Goal: Information Seeking & Learning: Learn about a topic

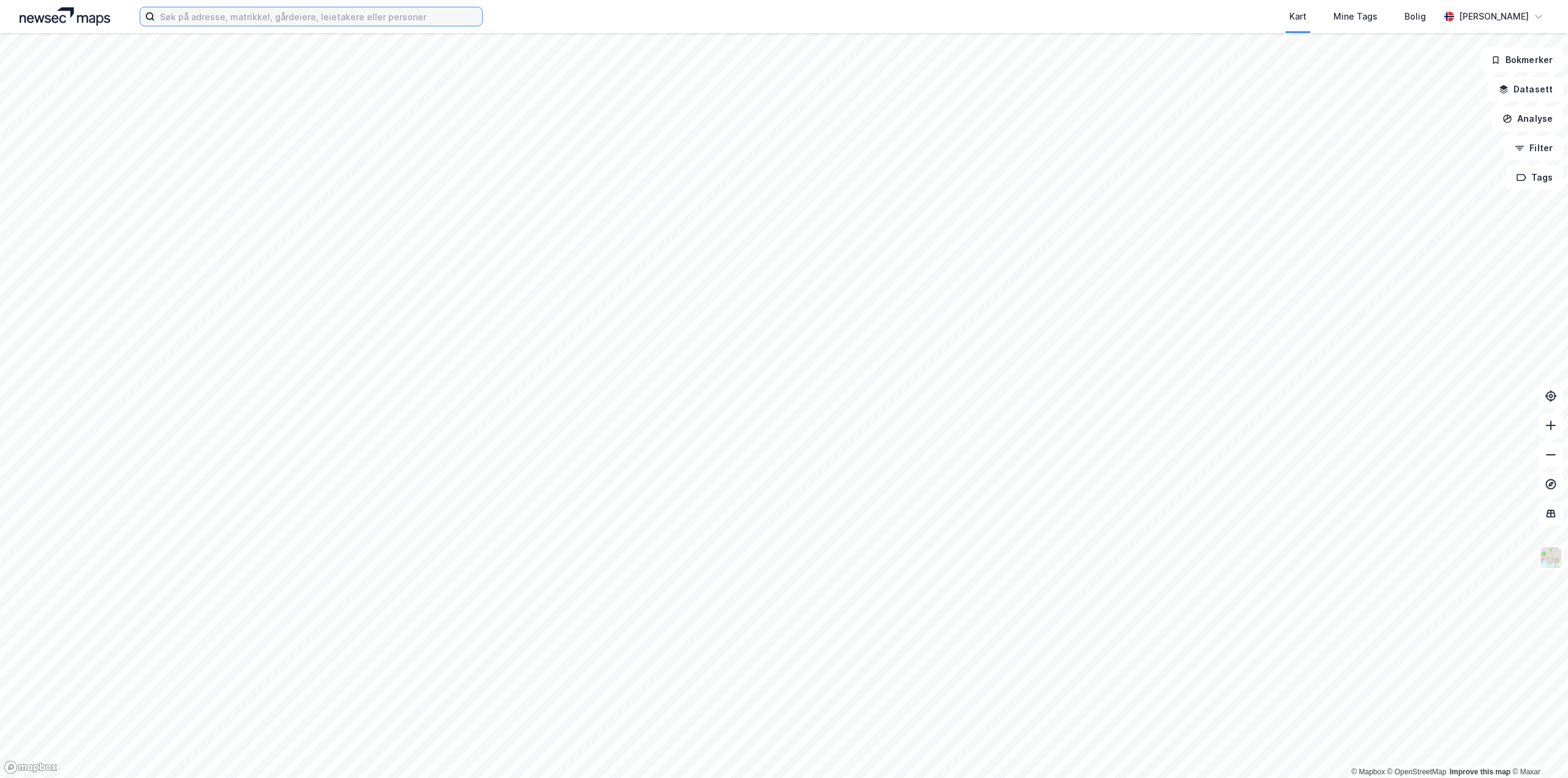
click at [287, 14] on input at bounding box center [319, 16] width 327 height 18
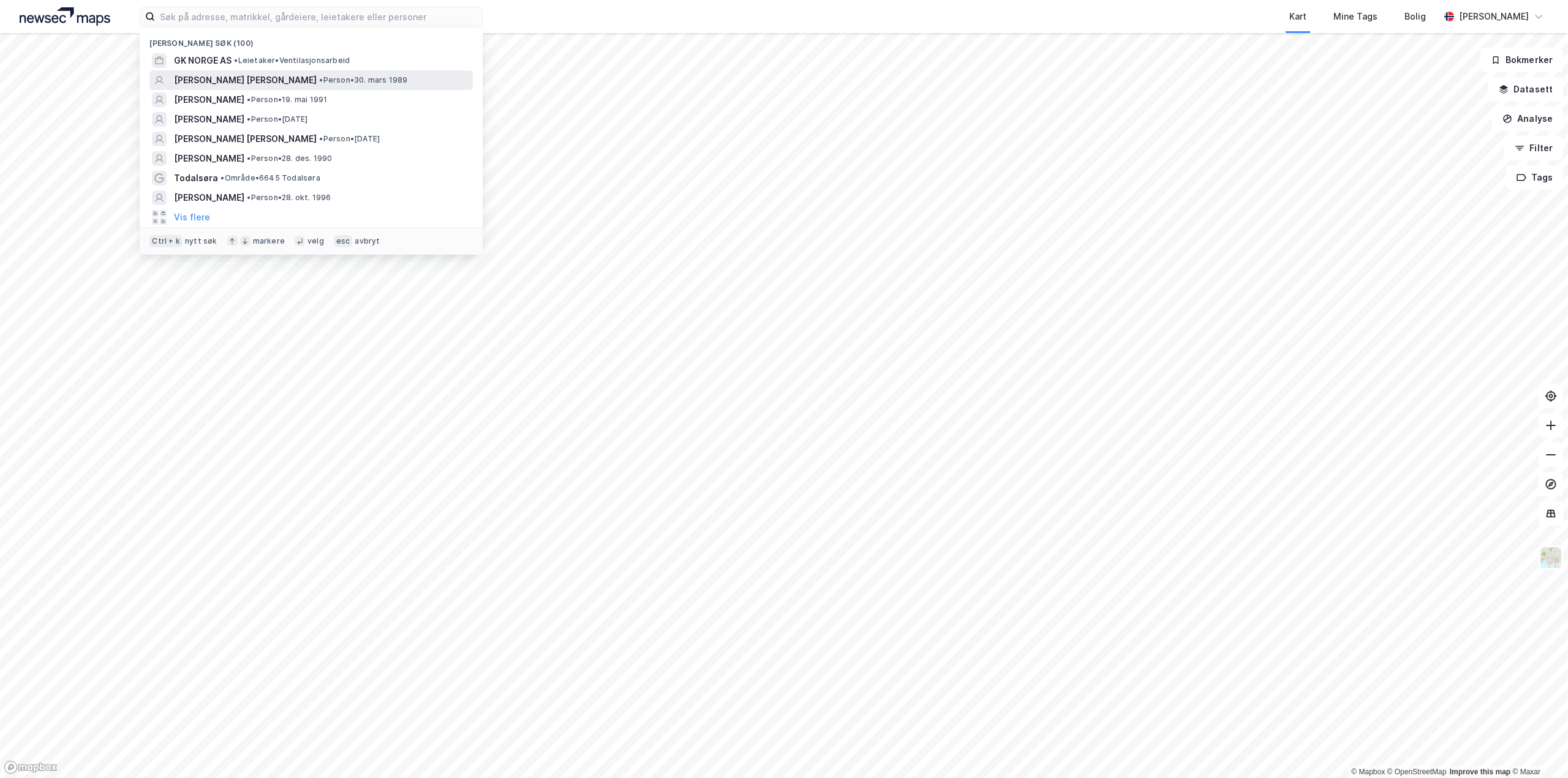
click at [252, 87] on span "[PERSON_NAME] [PERSON_NAME]" at bounding box center [245, 80] width 143 height 14
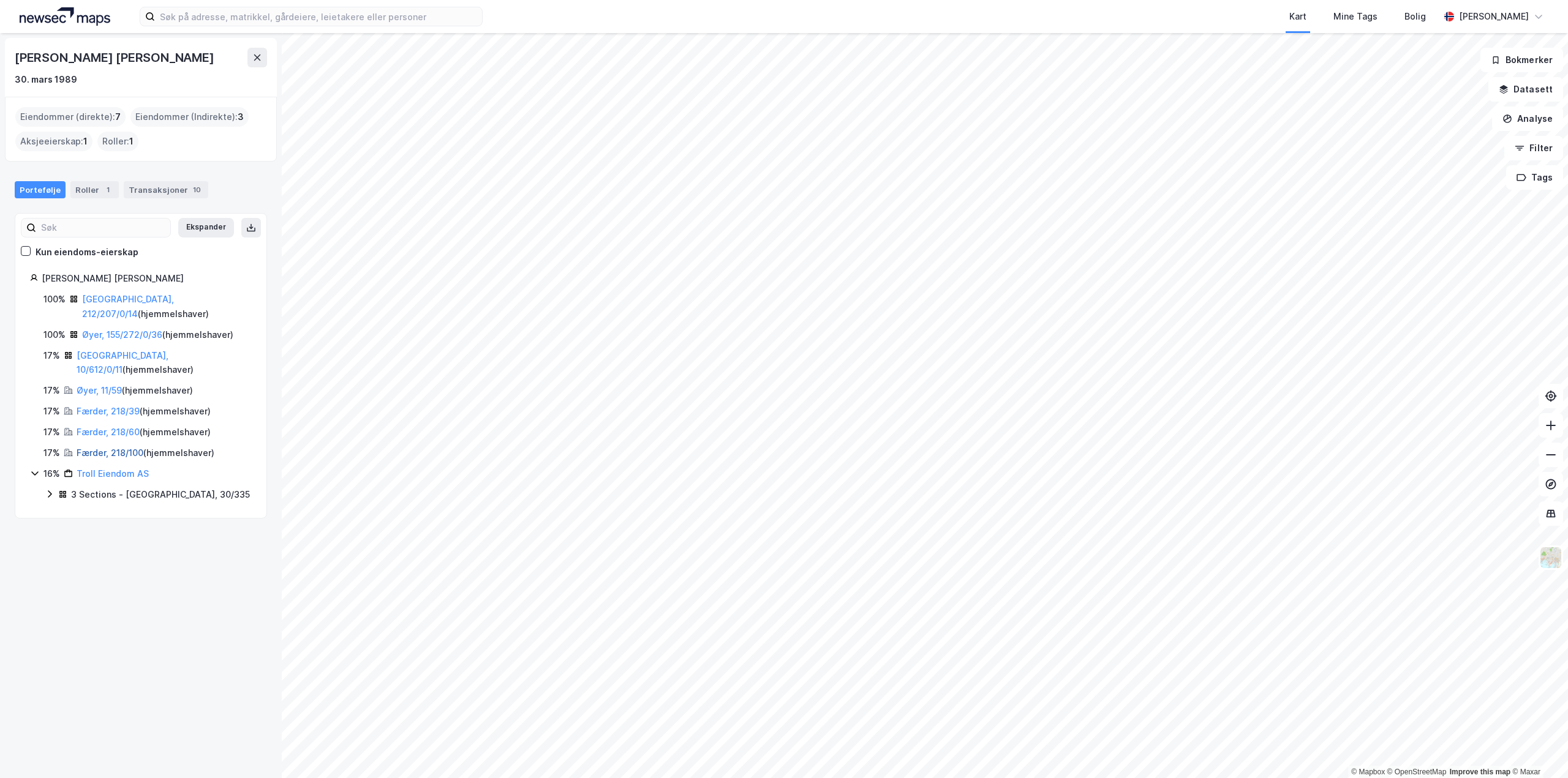
click at [114, 448] on link "Færder, 218/100" at bounding box center [110, 453] width 67 height 11
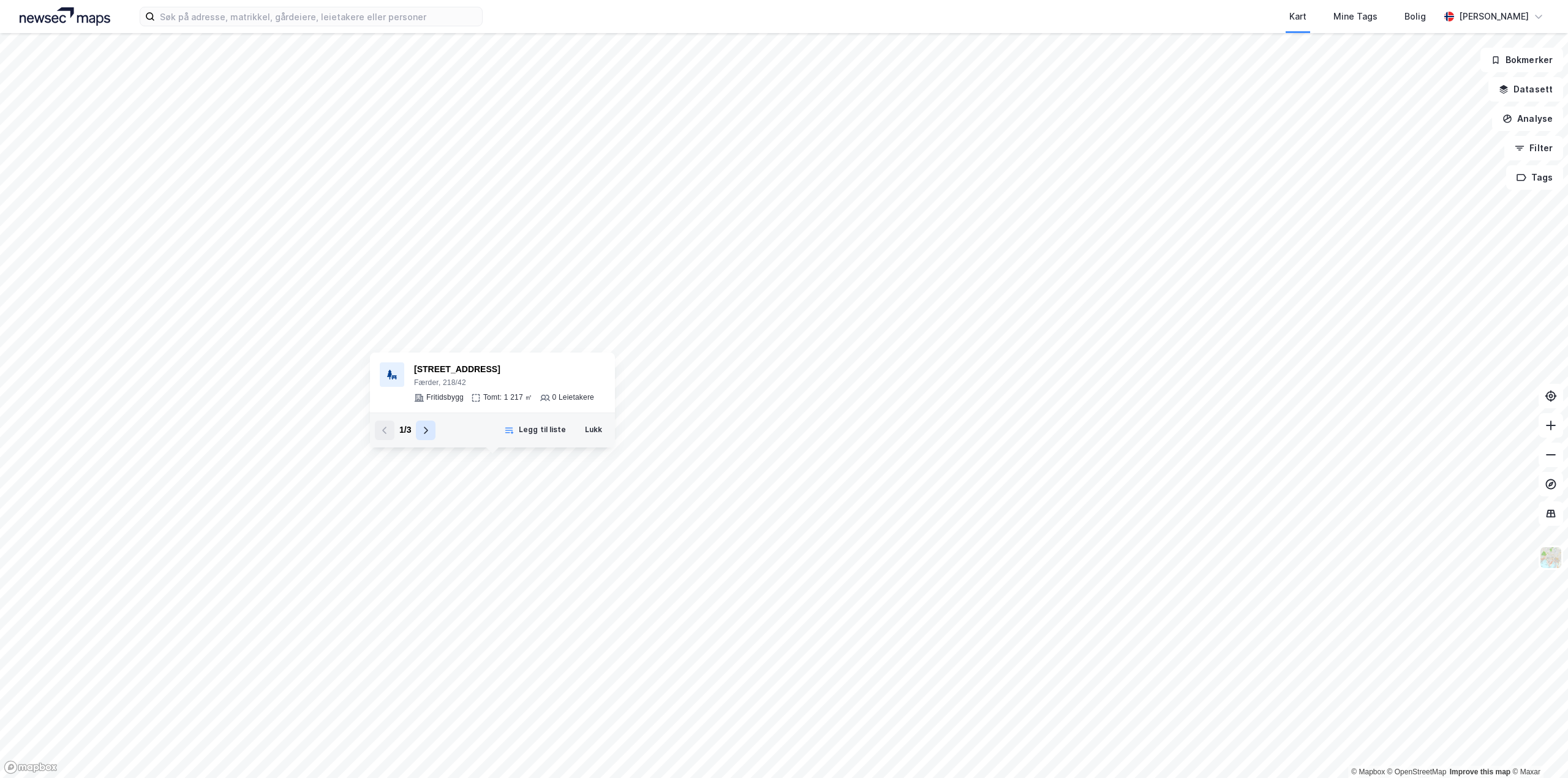
click at [425, 431] on icon at bounding box center [426, 430] width 10 height 10
click at [425, 431] on div "3 / 3" at bounding box center [405, 431] width 60 height 20
click at [189, 18] on input at bounding box center [319, 16] width 327 height 18
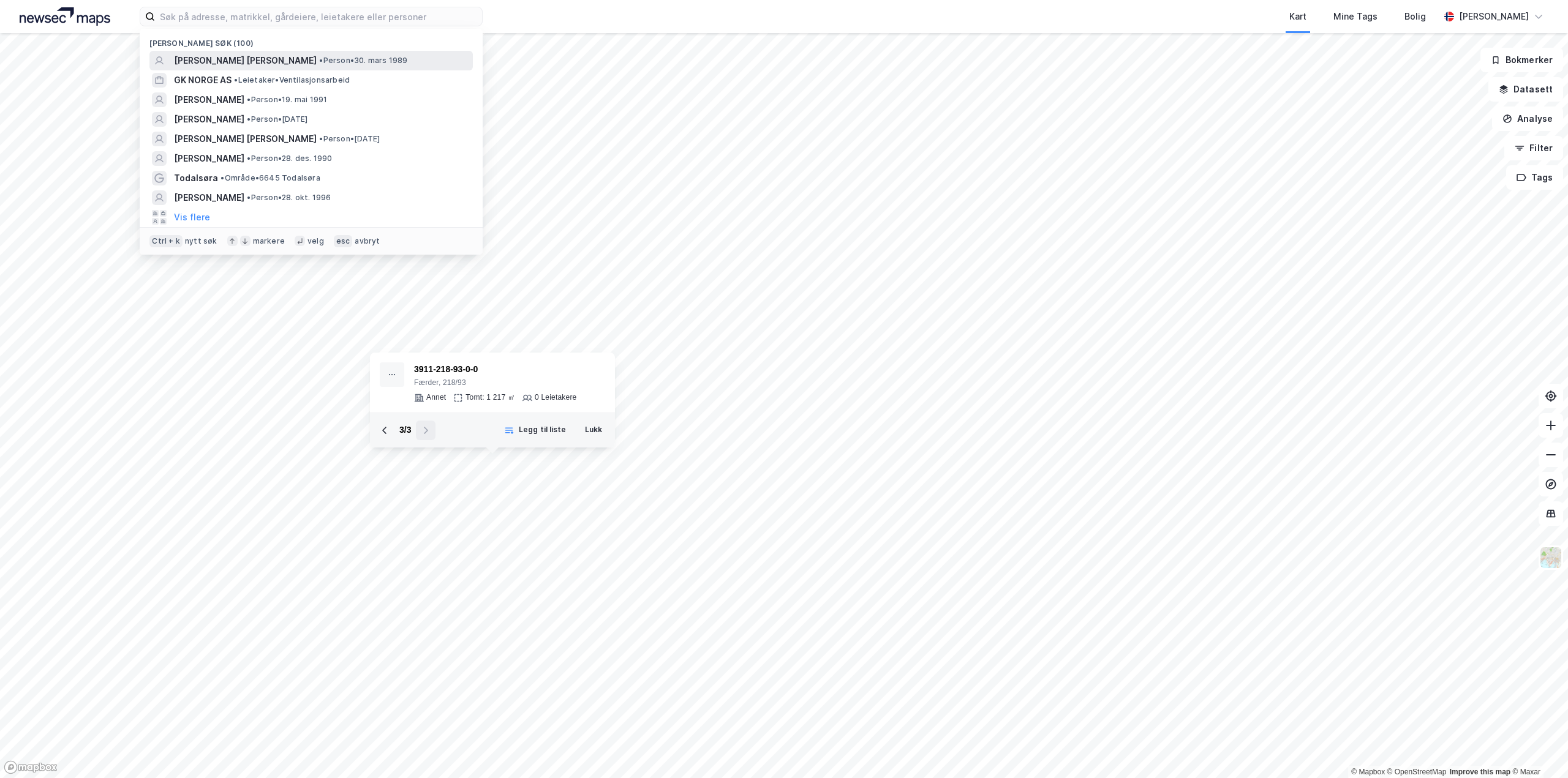
click at [212, 61] on span "[PERSON_NAME] [PERSON_NAME]" at bounding box center [245, 60] width 143 height 14
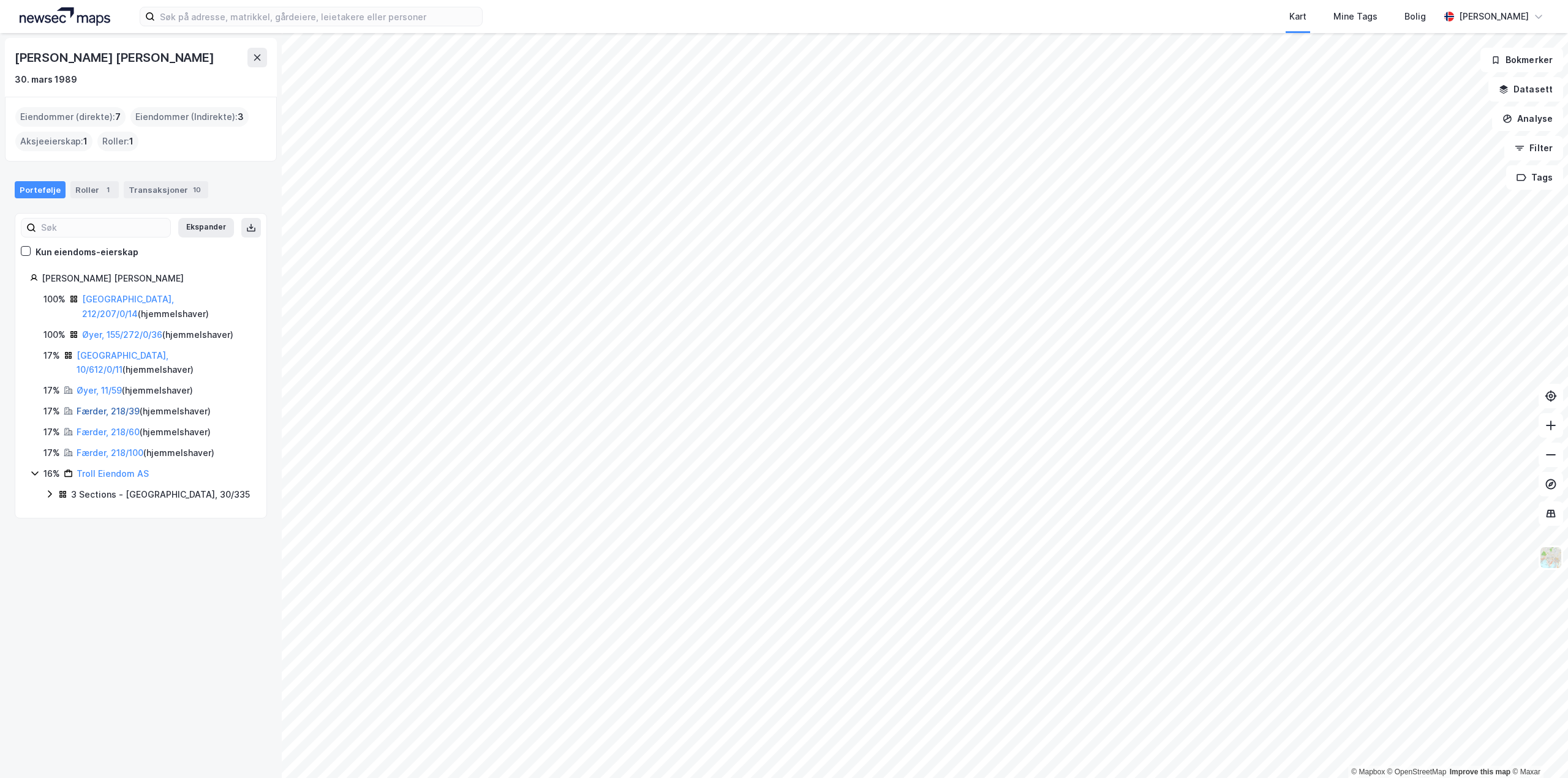
click at [117, 406] on link "Færder, 218/39" at bounding box center [108, 411] width 63 height 11
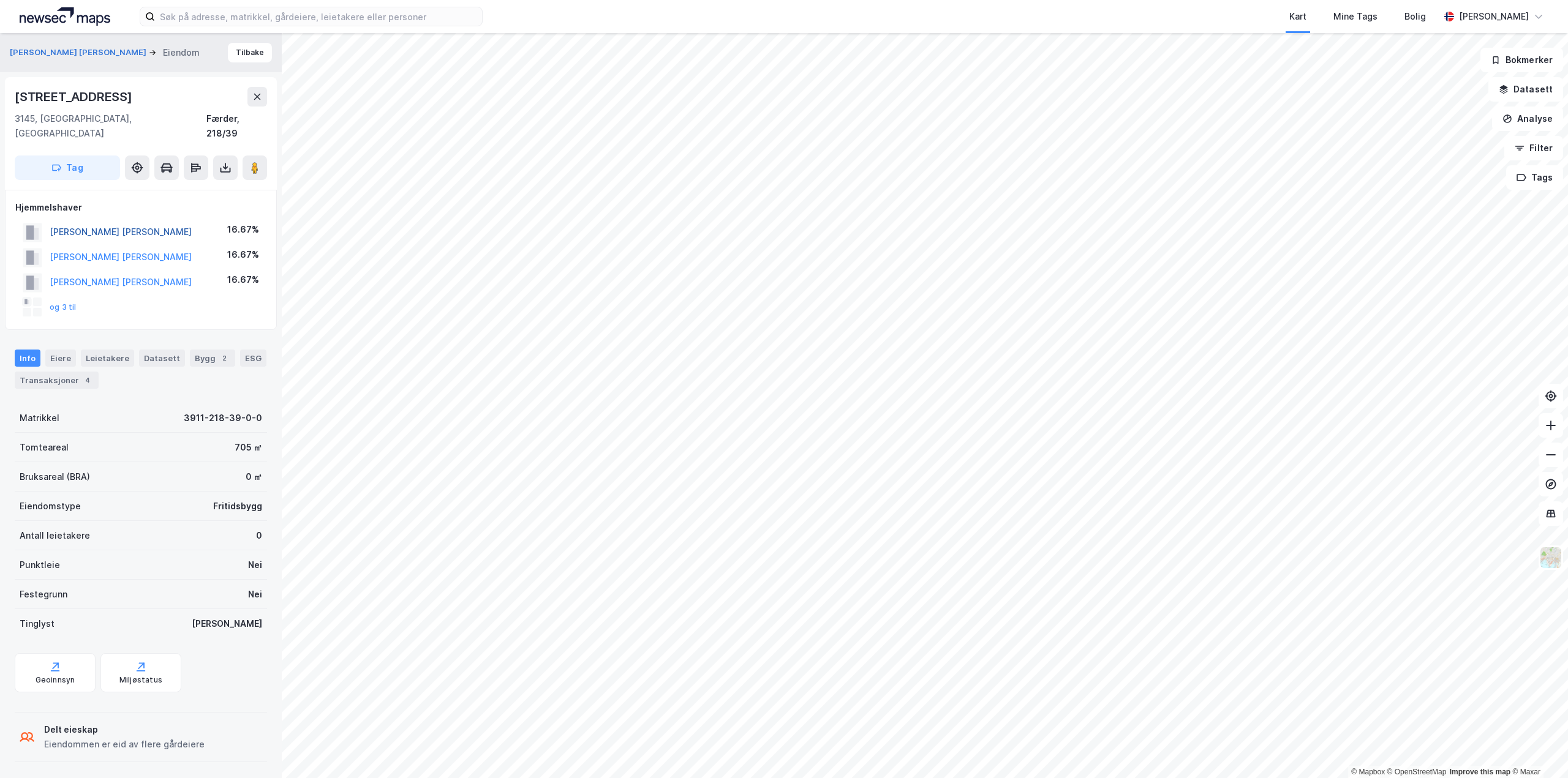
click at [0, 0] on button "[PERSON_NAME] [PERSON_NAME]" at bounding box center [0, 0] width 0 height 0
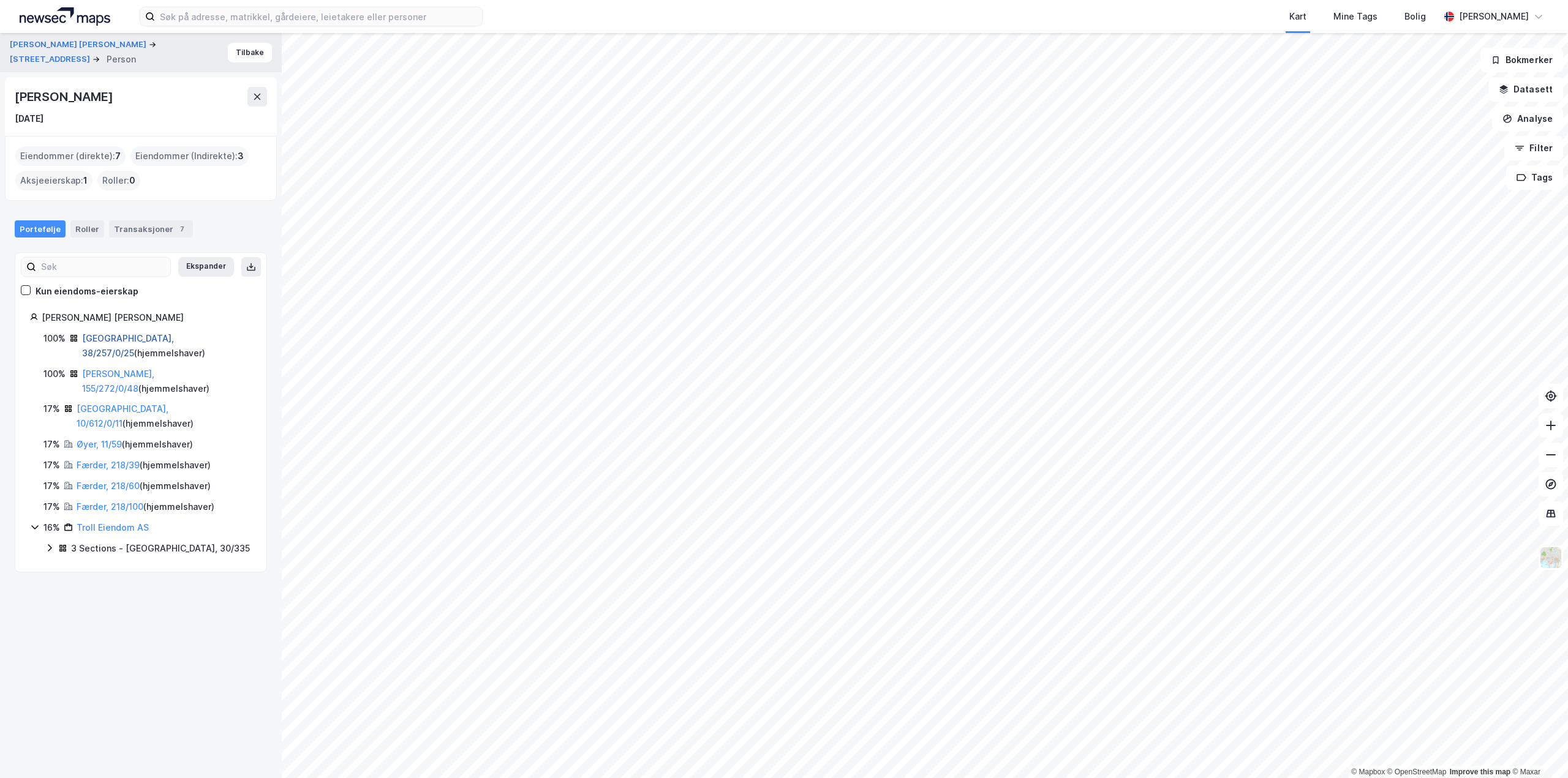
click at [99, 333] on link "[GEOGRAPHIC_DATA], 38/257/0/25" at bounding box center [128, 345] width 92 height 25
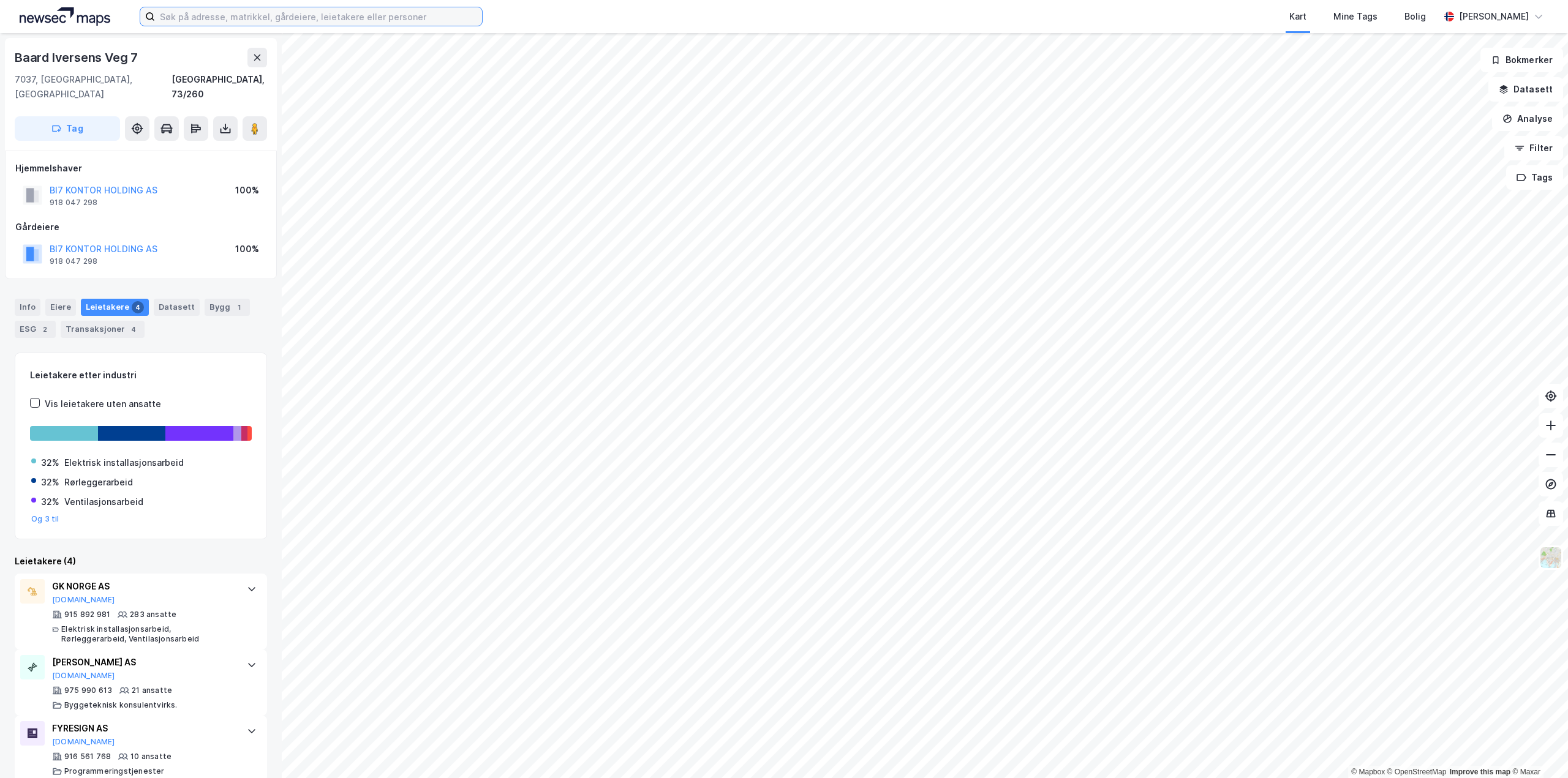
click at [254, 20] on input at bounding box center [319, 16] width 327 height 18
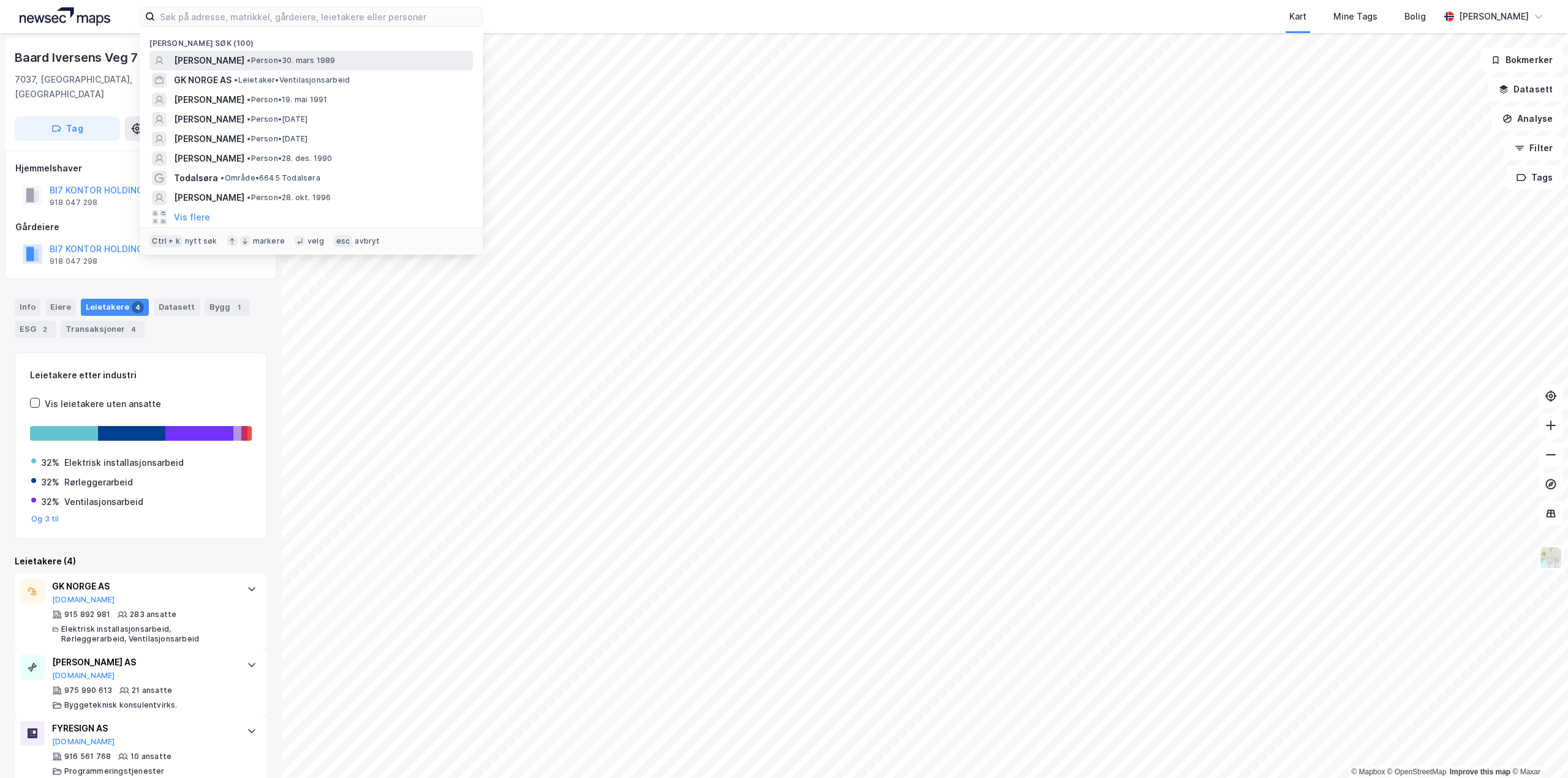
click at [233, 62] on span "[PERSON_NAME] [PERSON_NAME]" at bounding box center [209, 60] width 70 height 14
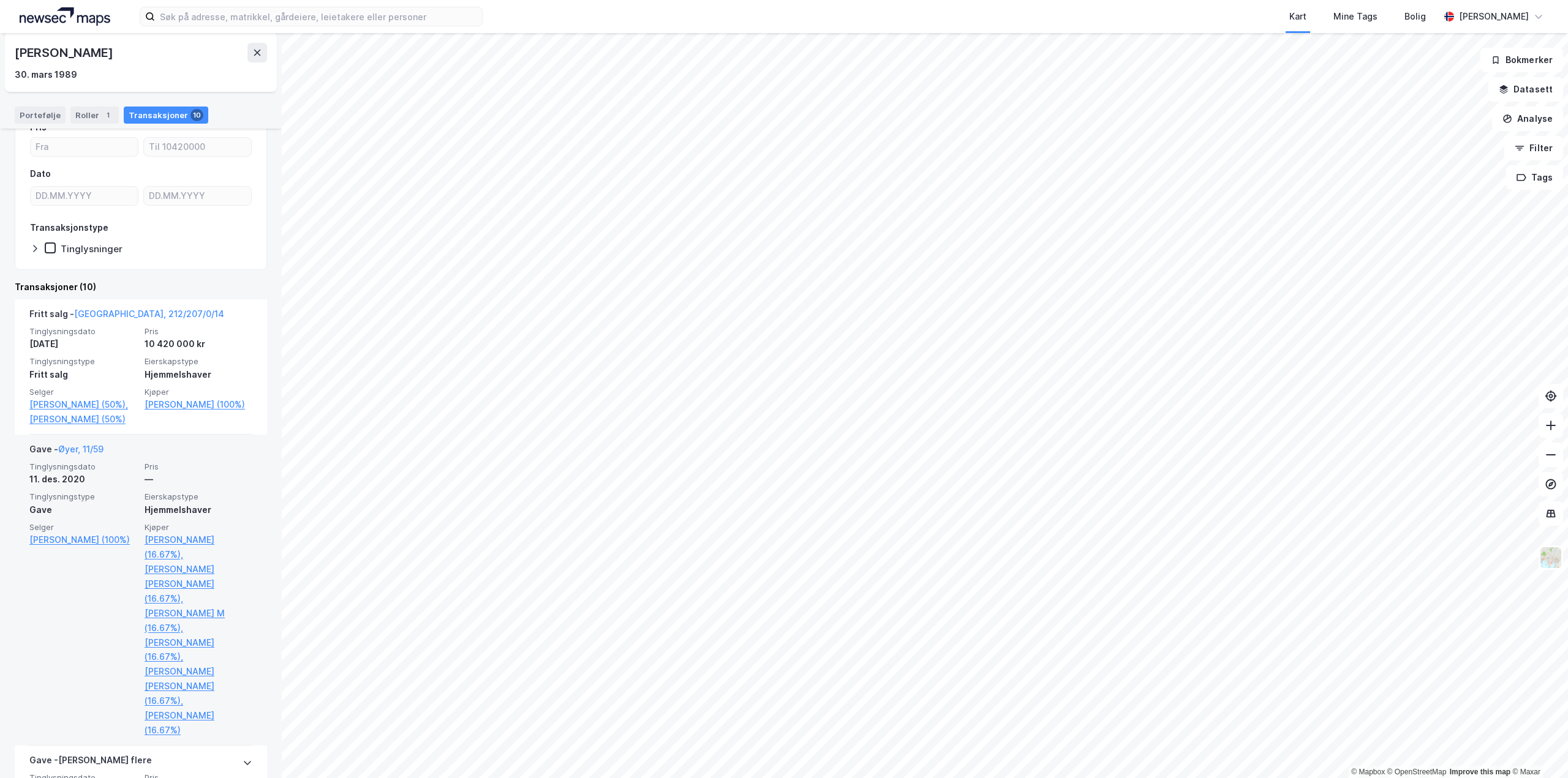
scroll to position [123, 0]
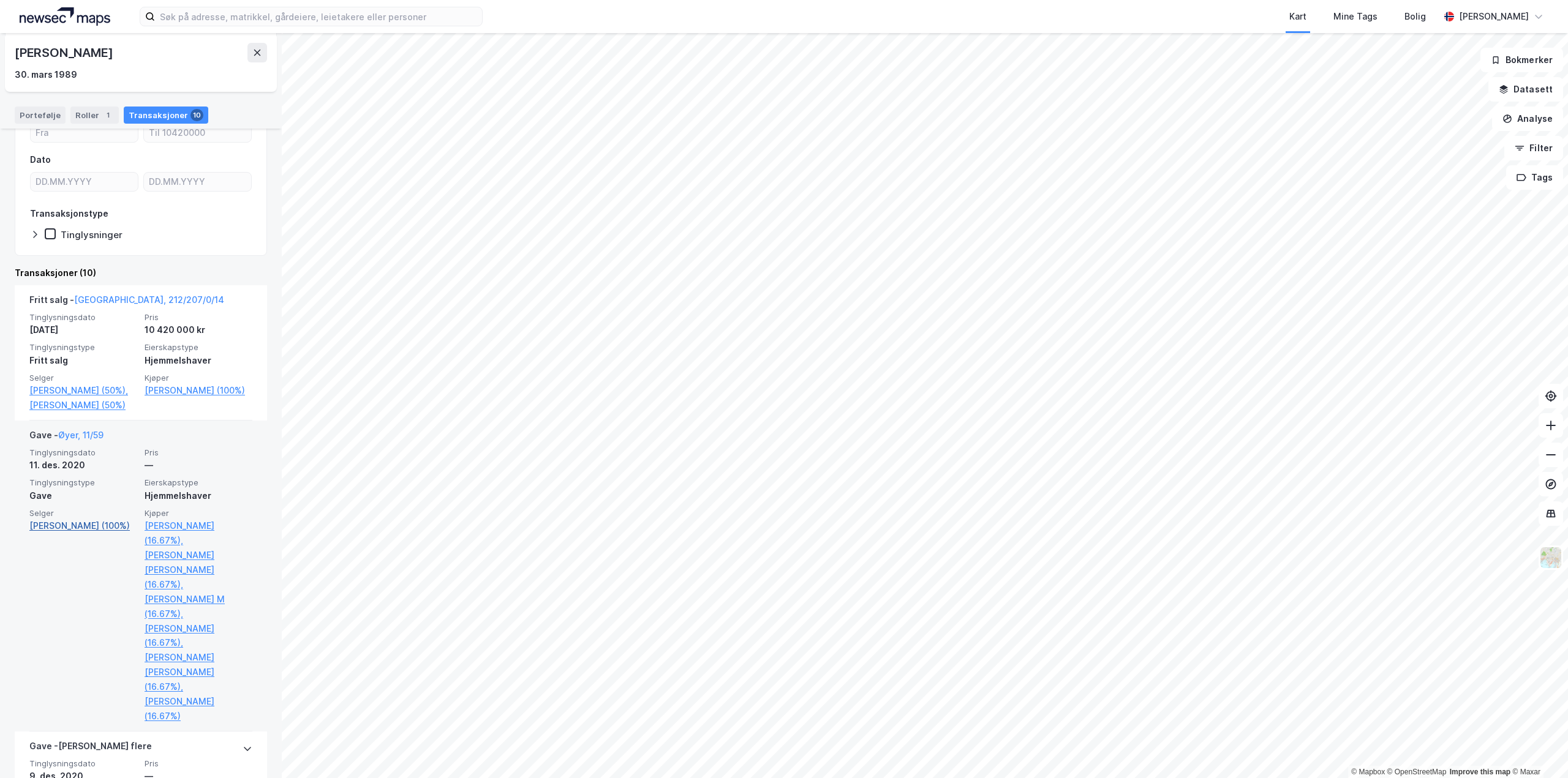
click at [76, 533] on link "Meyer Hans Otto (100%)" at bounding box center [83, 526] width 108 height 14
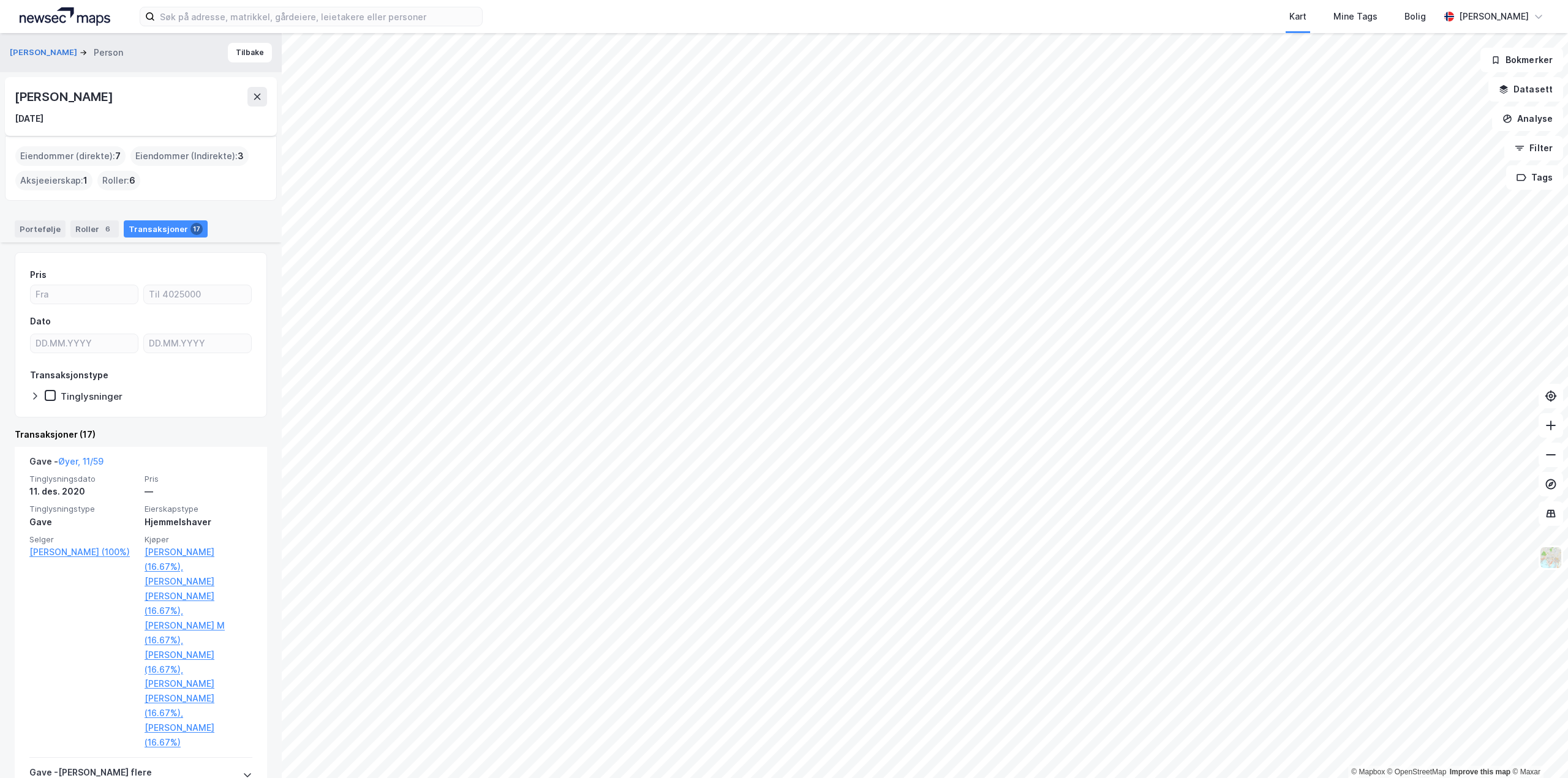
click at [117, 177] on div "Roller : 6" at bounding box center [118, 181] width 43 height 20
click at [116, 188] on div "Roller : 6" at bounding box center [118, 181] width 43 height 20
click at [102, 230] on div "6" at bounding box center [108, 228] width 12 height 12
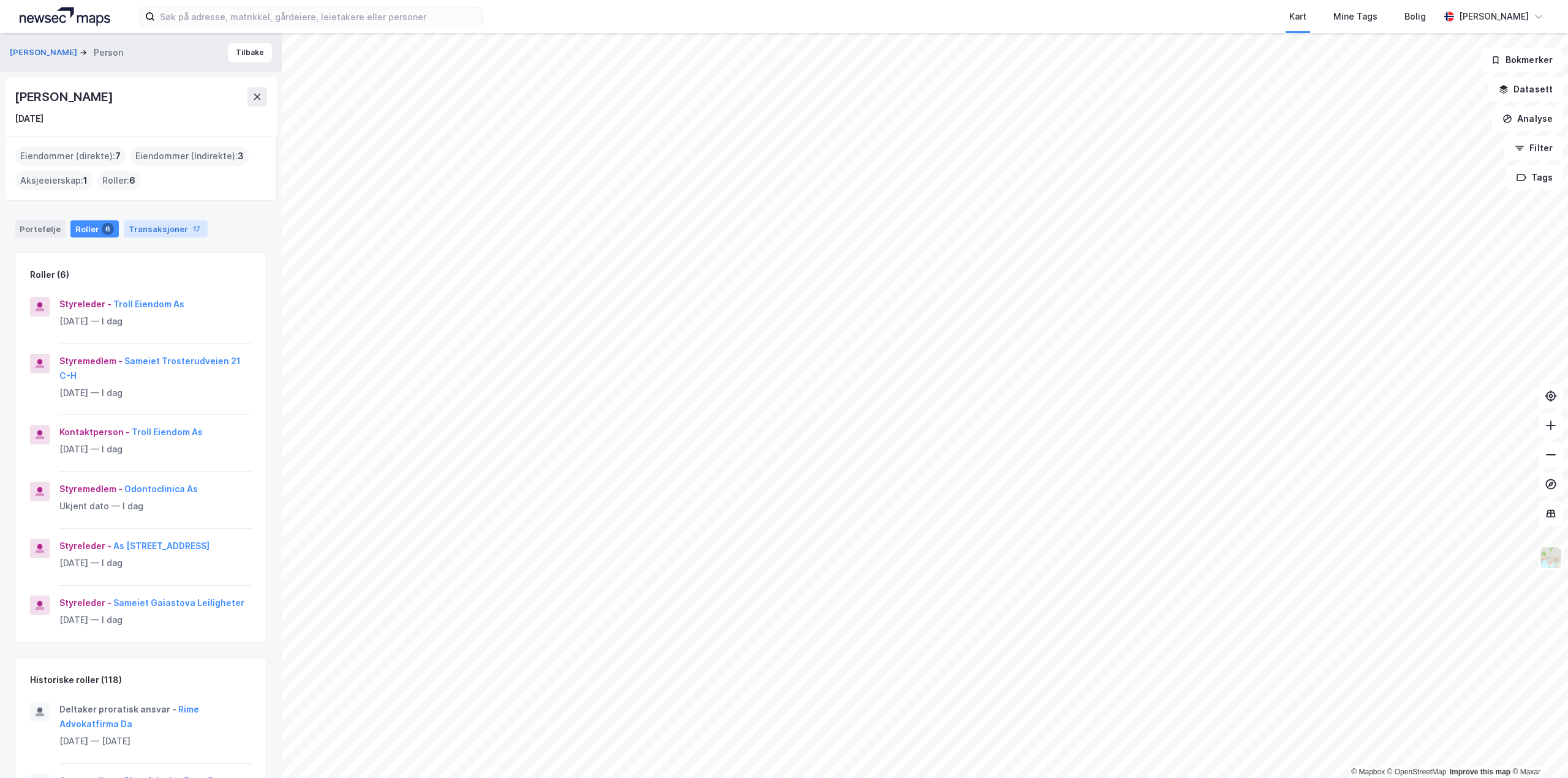
click at [171, 231] on div "Transaksjoner 17" at bounding box center [166, 229] width 84 height 17
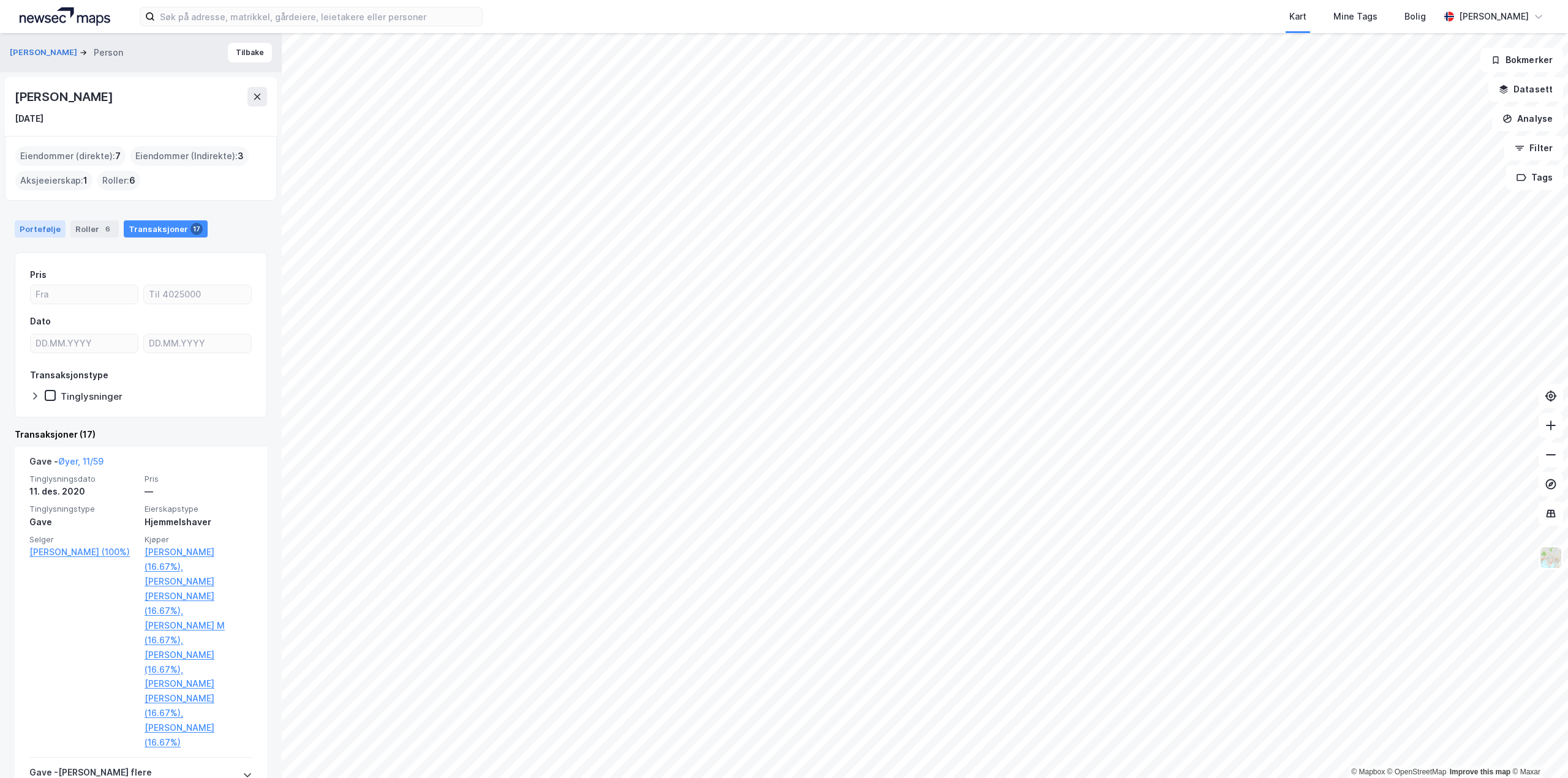
click at [44, 230] on div "Portefølje" at bounding box center [39, 229] width 51 height 17
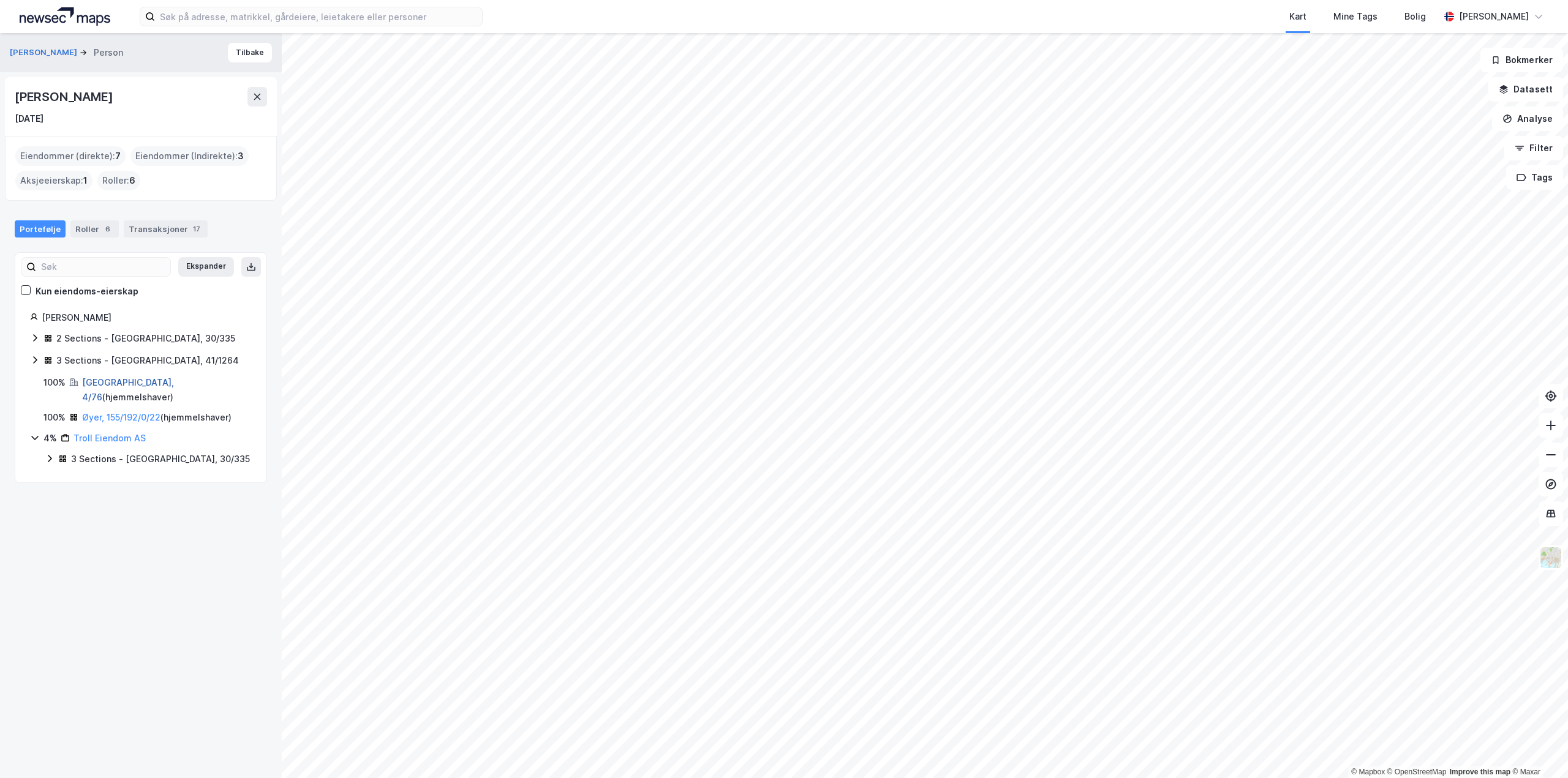
click at [101, 383] on link "Oslo, 4/76" at bounding box center [128, 389] width 92 height 25
